Goal: Information Seeking & Learning: Find specific page/section

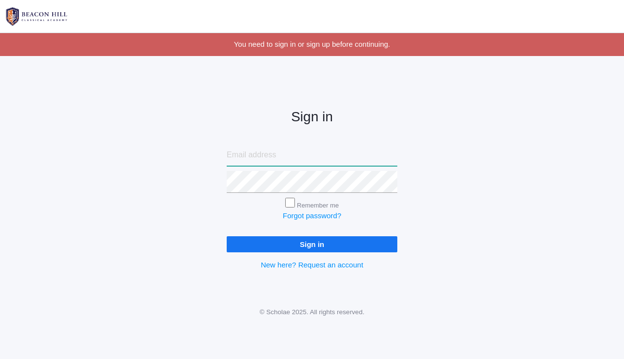
type input "[EMAIL_ADDRESS][DOMAIN_NAME]"
click at [333, 237] on input "Sign in" at bounding box center [312, 245] width 171 height 16
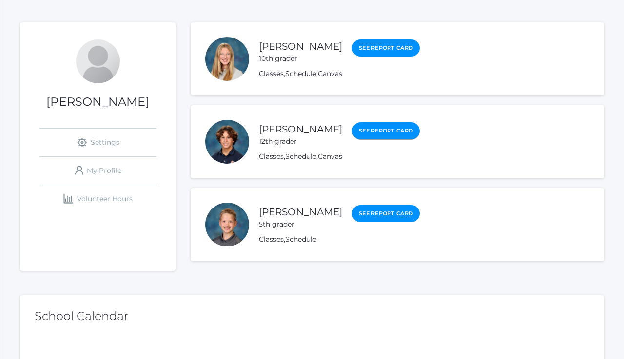
scroll to position [101, 0]
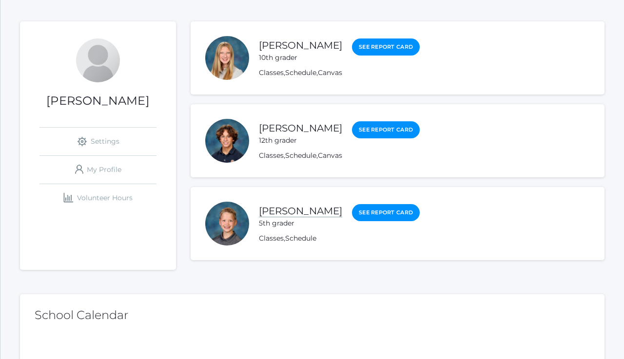
click at [284, 212] on link "Grant Hein" at bounding box center [300, 211] width 83 height 12
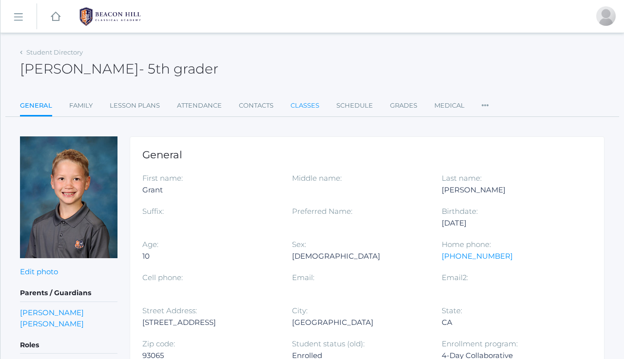
click at [303, 102] on link "Classes" at bounding box center [305, 106] width 29 height 20
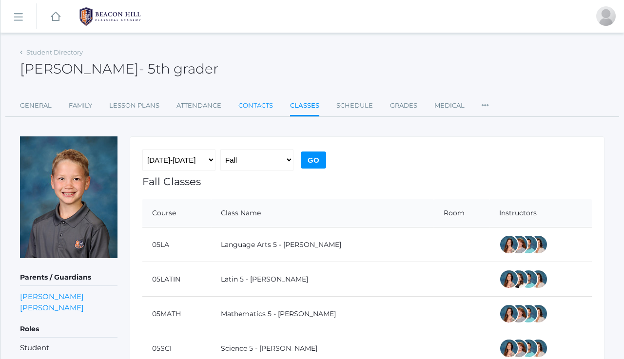
click at [264, 104] on link "Contacts" at bounding box center [255, 106] width 35 height 20
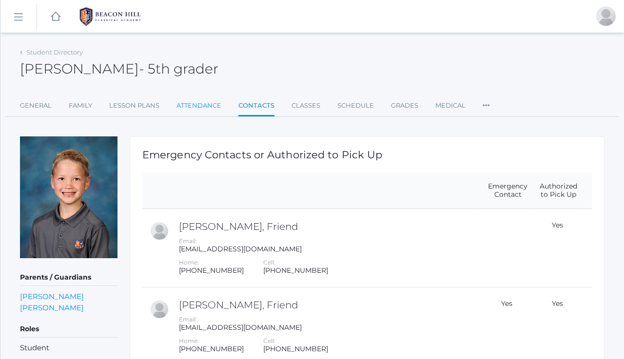
click at [199, 106] on link "Attendance" at bounding box center [199, 106] width 45 height 20
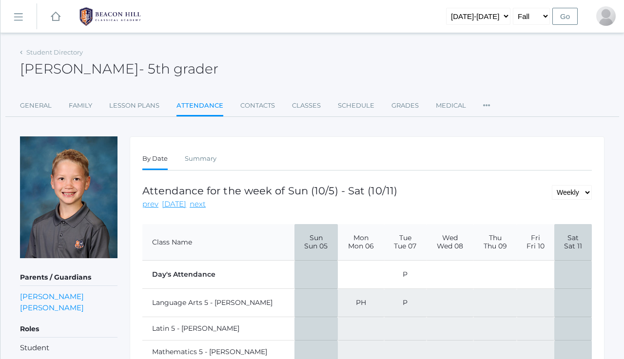
click at [345, 242] on span "Mon 06" at bounding box center [361, 246] width 32 height 8
click at [392, 243] on span "Tue 07" at bounding box center [406, 246] width 28 height 8
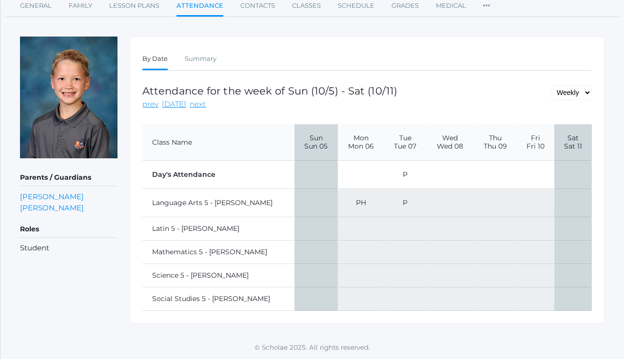
scroll to position [99, 0]
select select "day"
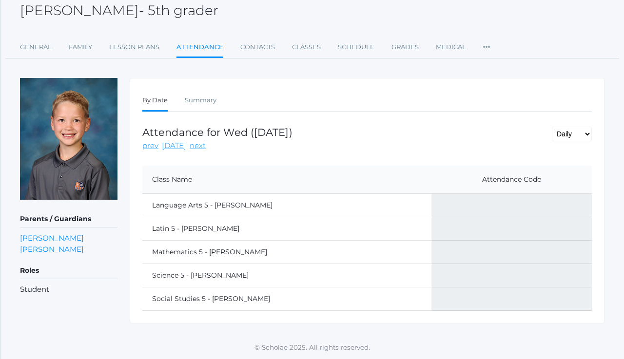
scroll to position [58, 0]
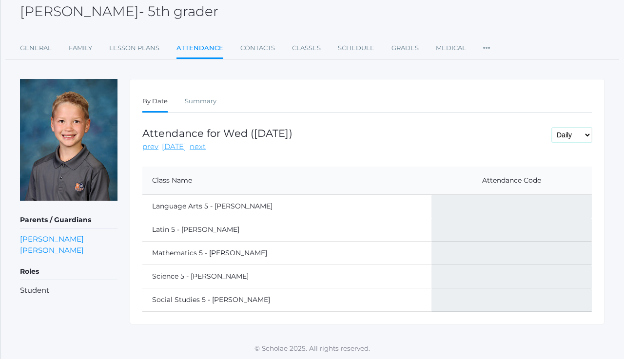
select select "week"
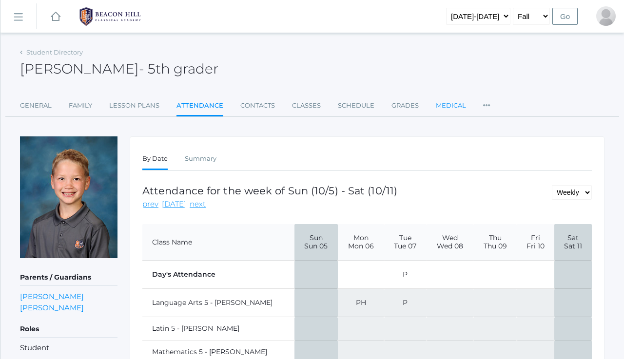
click at [448, 102] on link "Medical" at bounding box center [451, 106] width 30 height 20
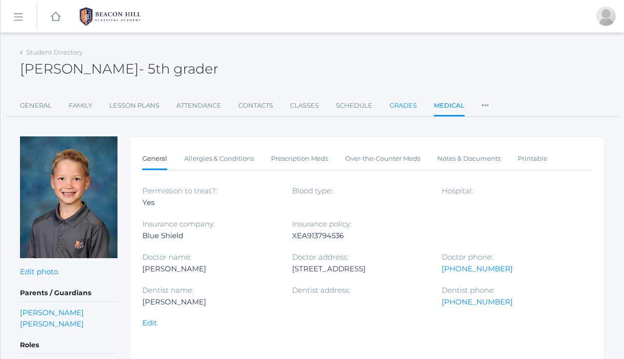
click at [401, 105] on link "Grades" at bounding box center [403, 106] width 27 height 20
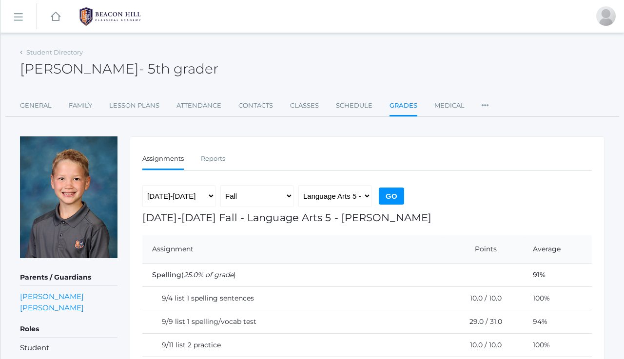
click at [43, 56] on div "Student Directory" at bounding box center [51, 53] width 63 height 10
click at [44, 57] on div "Grant Hein - 5th grader Grant Hein 5th grader" at bounding box center [312, 63] width 585 height 36
click at [48, 50] on link "Student Directory" at bounding box center [54, 52] width 57 height 8
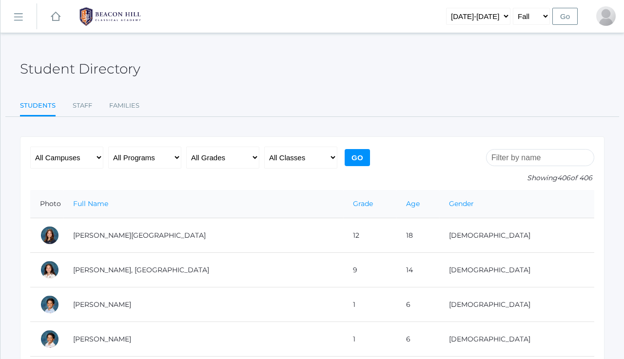
click at [66, 51] on div "Student Directory" at bounding box center [312, 63] width 585 height 36
select select "1954"
click at [360, 155] on input "Go" at bounding box center [357, 157] width 25 height 17
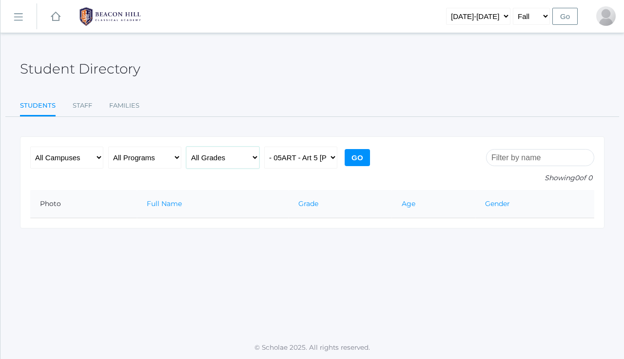
select select "5"
select select "any"
click at [359, 160] on input "Go" at bounding box center [357, 157] width 25 height 17
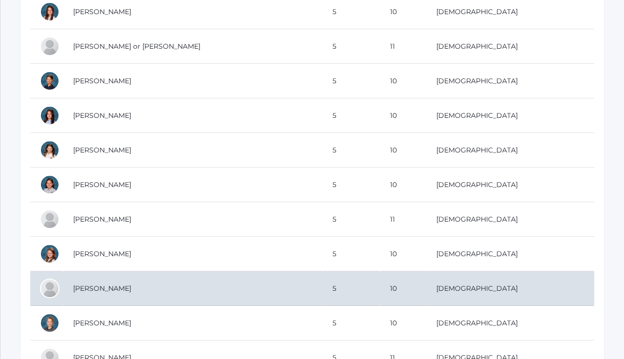
scroll to position [432, 0]
click at [126, 298] on td "[PERSON_NAME]" at bounding box center [192, 289] width 259 height 35
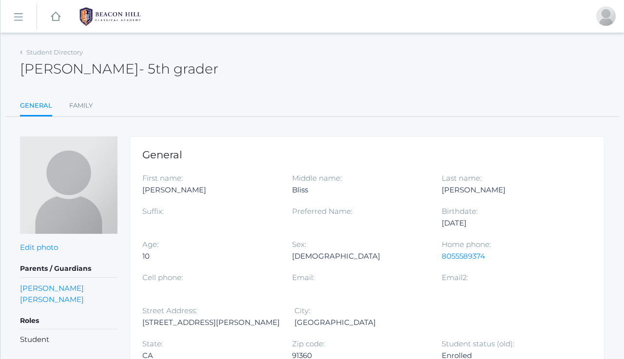
click at [49, 56] on div "Student Directory" at bounding box center [51, 53] width 63 height 10
click at [51, 57] on div "[PERSON_NAME] - 5th grader [PERSON_NAME] 5th grader" at bounding box center [312, 63] width 585 height 36
click at [43, 54] on link "Student Directory" at bounding box center [54, 52] width 57 height 8
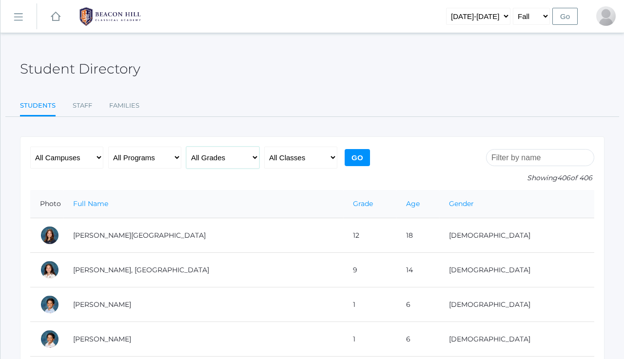
select select "5"
click at [362, 164] on input "Go" at bounding box center [357, 157] width 25 height 17
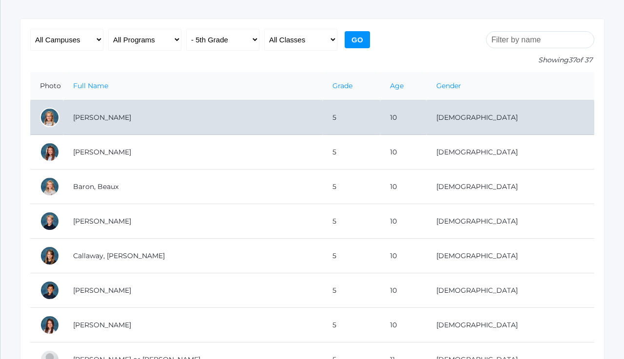
scroll to position [124, 0]
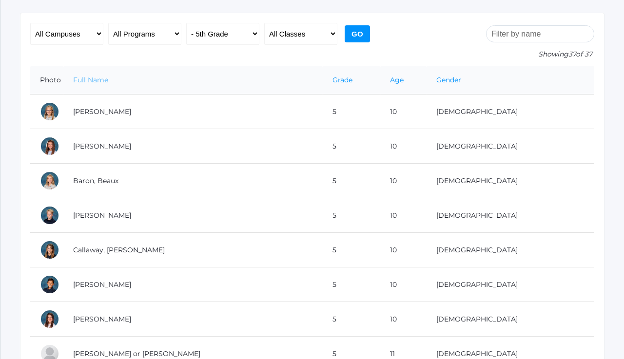
click at [98, 80] on link "Full Name" at bounding box center [90, 80] width 35 height 9
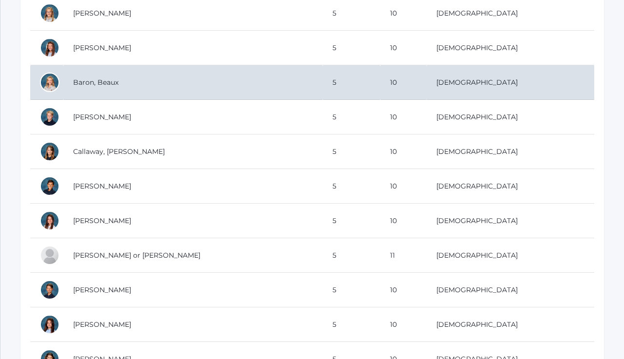
scroll to position [224, 0]
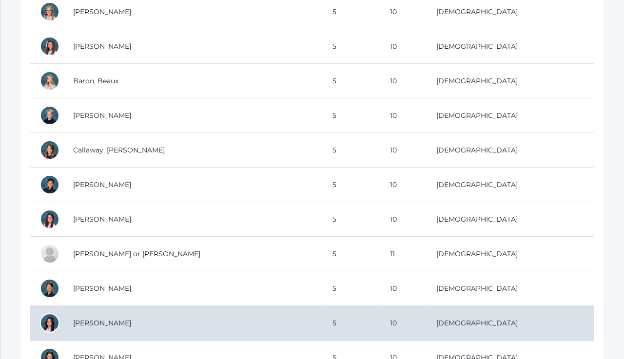
click at [115, 327] on td "[PERSON_NAME]" at bounding box center [192, 323] width 259 height 35
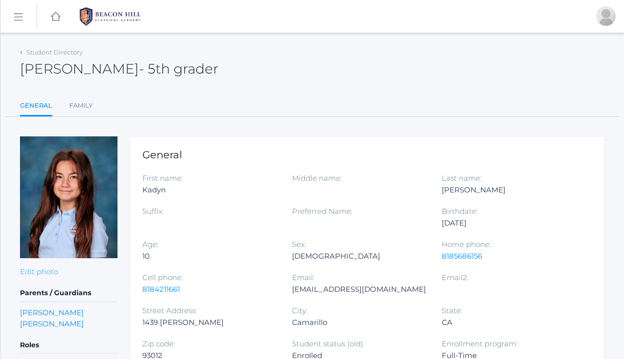
click at [47, 271] on link "Edit photo" at bounding box center [39, 271] width 38 height 9
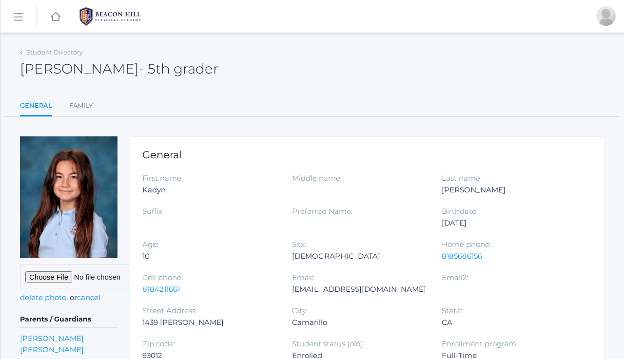
click at [255, 86] on div "Student Directory [PERSON_NAME] - 5th grader [PERSON_NAME] 5th grader General F…" at bounding box center [312, 81] width 585 height 72
click at [89, 272] on input "file" at bounding box center [94, 277] width 149 height 24
click at [94, 294] on link "cancel" at bounding box center [88, 297] width 23 height 9
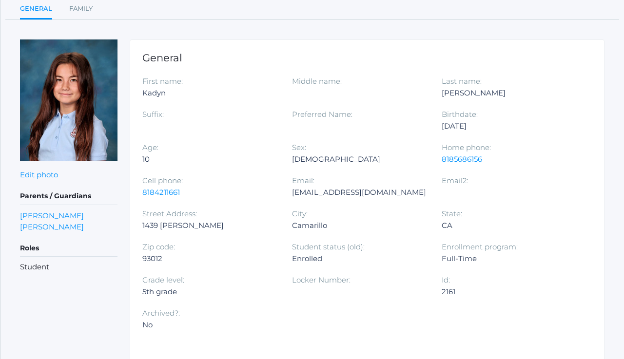
scroll to position [99, 0]
